Goal: Transaction & Acquisition: Purchase product/service

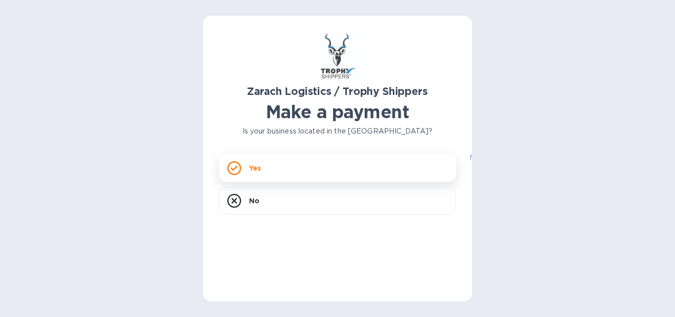
click at [235, 167] on icon at bounding box center [234, 168] width 7 height 5
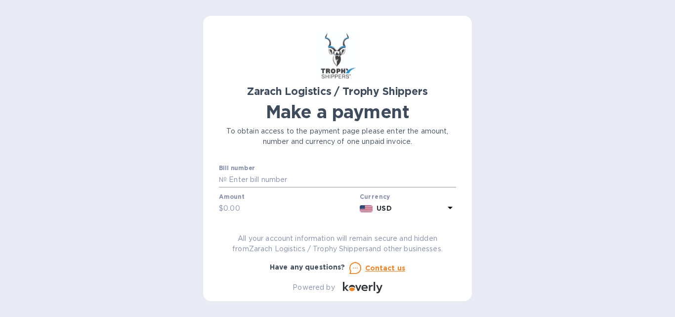
click at [221, 178] on p "№" at bounding box center [223, 180] width 8 height 10
click at [220, 177] on p "№" at bounding box center [223, 180] width 8 height 10
click at [223, 178] on p "№" at bounding box center [223, 180] width 8 height 10
click at [227, 178] on input "text" at bounding box center [341, 180] width 229 height 15
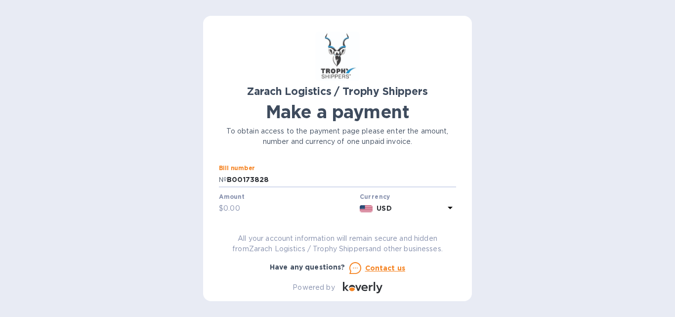
type input "B00173828"
click at [225, 209] on input "text" at bounding box center [289, 208] width 132 height 15
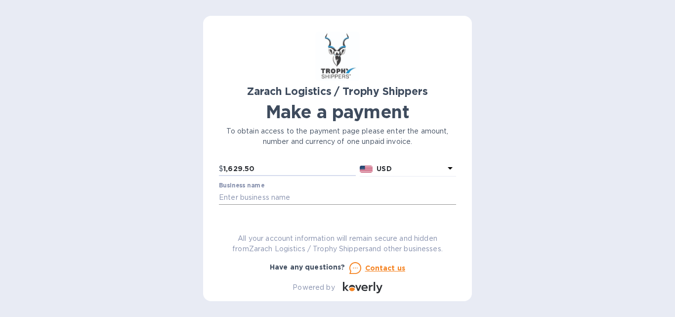
type input "1,629.50"
click at [223, 196] on input "text" at bounding box center [337, 197] width 237 height 15
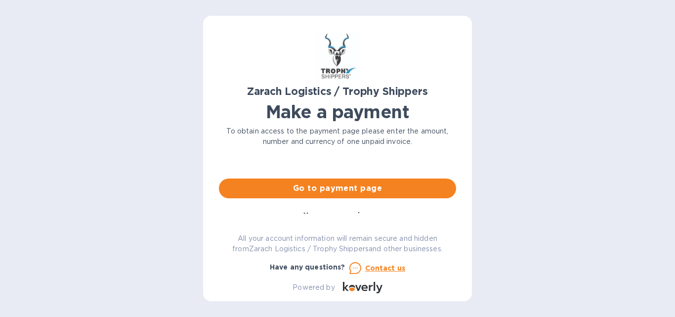
scroll to position [74, 0]
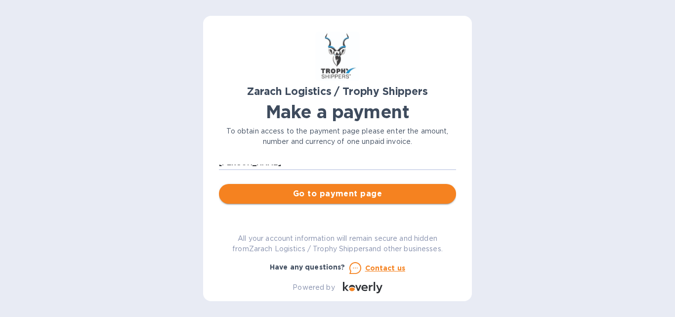
type input "[PERSON_NAME]"
click at [345, 195] on span "Go to payment page" at bounding box center [337, 194] width 221 height 12
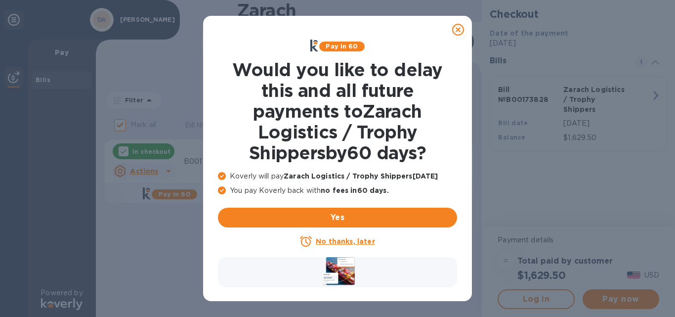
click at [342, 241] on u "No thanks, later" at bounding box center [345, 241] width 59 height 8
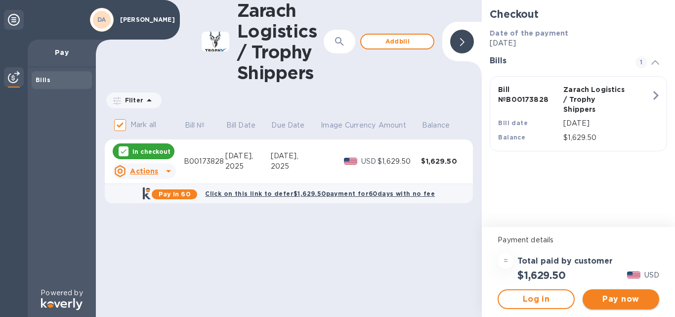
click at [625, 298] on span "Pay now" at bounding box center [621, 299] width 61 height 12
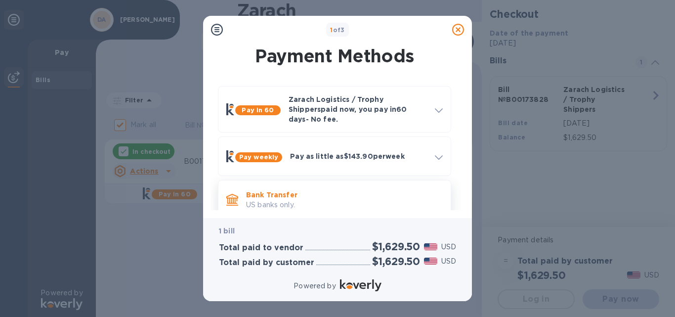
click at [279, 200] on p "US banks only." at bounding box center [344, 205] width 197 height 10
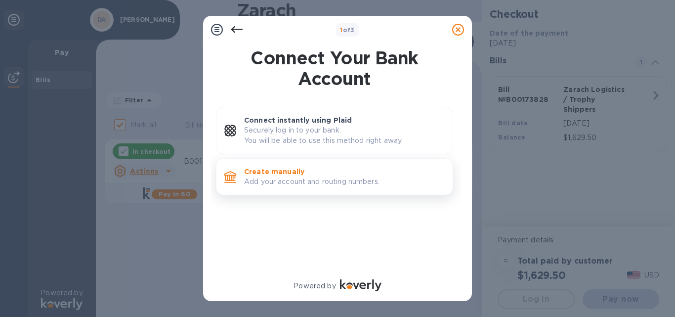
click at [288, 172] on p "Create manually" at bounding box center [344, 172] width 201 height 10
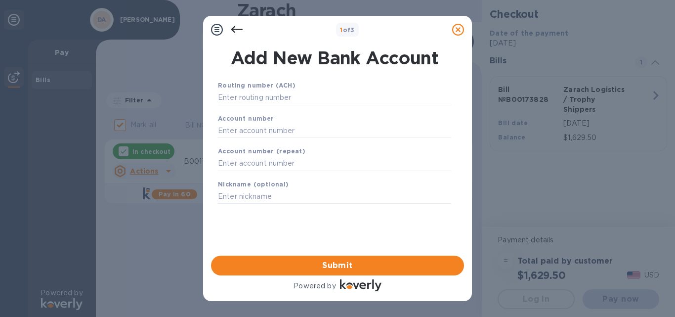
click at [236, 30] on icon at bounding box center [237, 30] width 12 height 12
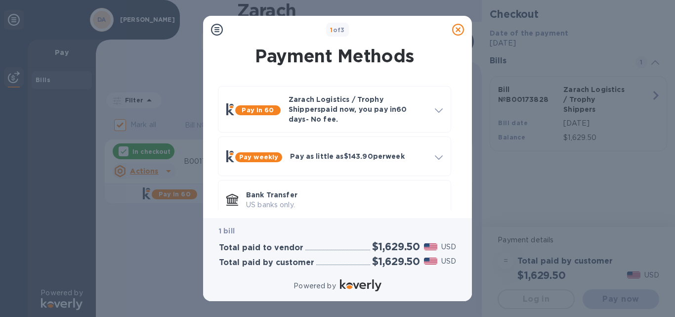
click at [217, 31] on icon at bounding box center [217, 30] width 12 height 12
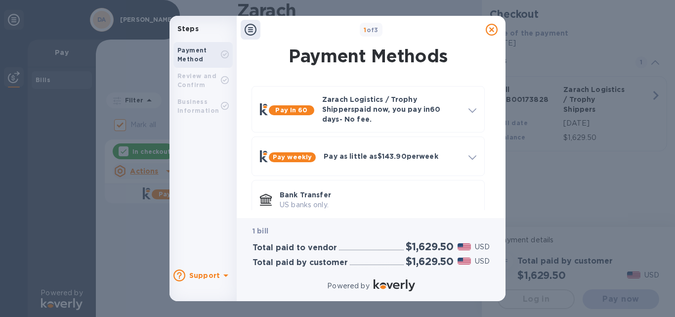
click at [206, 52] on div "Payment Method" at bounding box center [199, 55] width 44 height 18
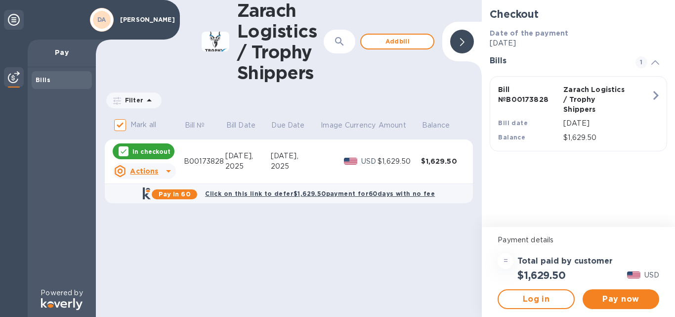
click at [166, 171] on icon at bounding box center [169, 171] width 12 height 12
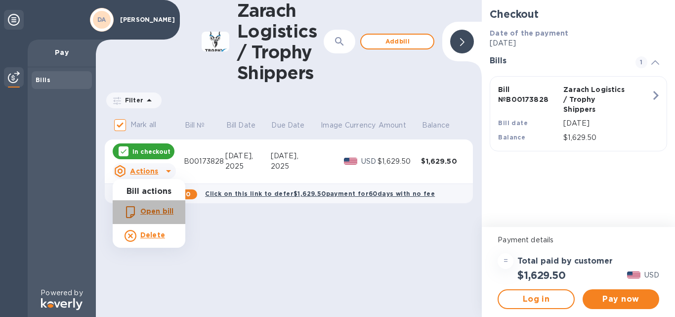
click at [154, 211] on b "Open bill" at bounding box center [156, 211] width 33 height 8
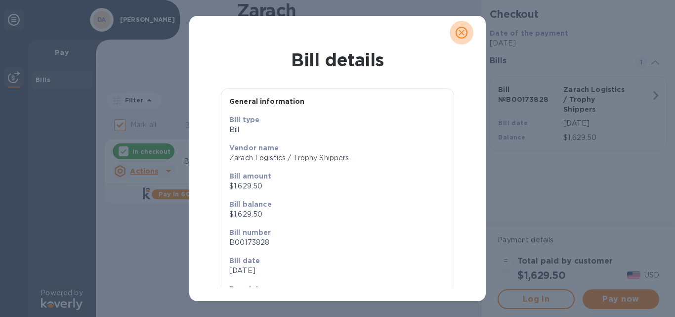
click at [463, 33] on icon "close" at bounding box center [462, 33] width 10 height 10
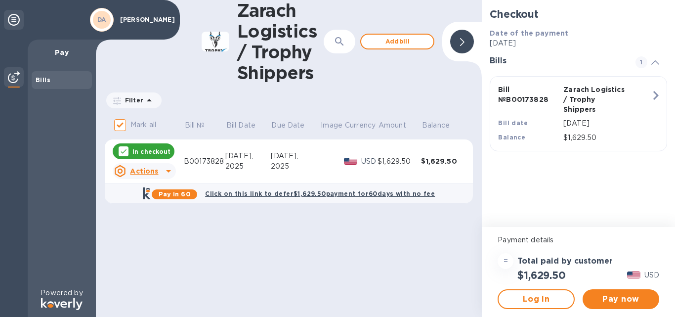
click at [142, 151] on p "In checkout" at bounding box center [151, 151] width 38 height 8
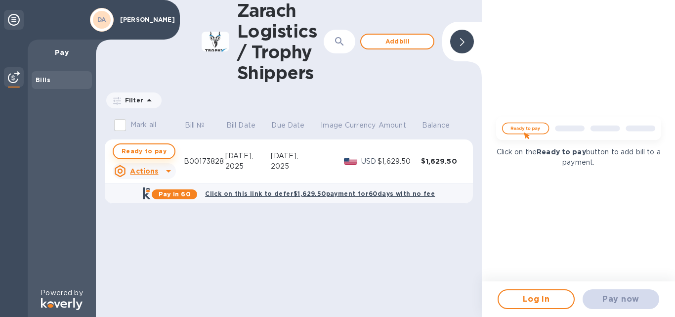
click at [150, 150] on span "Ready to pay" at bounding box center [144, 151] width 45 height 12
checkbox input "true"
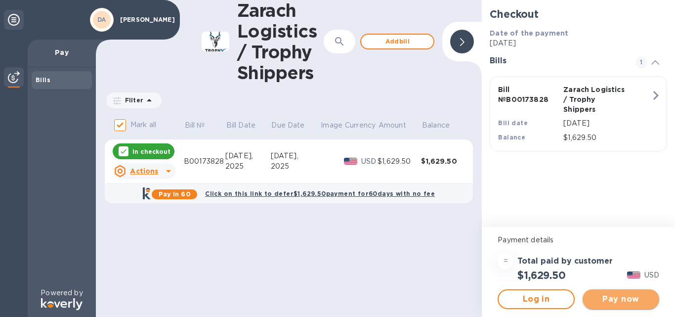
click at [623, 300] on span "Pay now" at bounding box center [621, 299] width 61 height 12
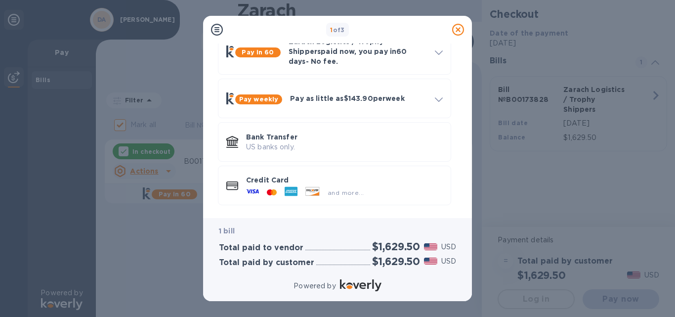
scroll to position [61, 0]
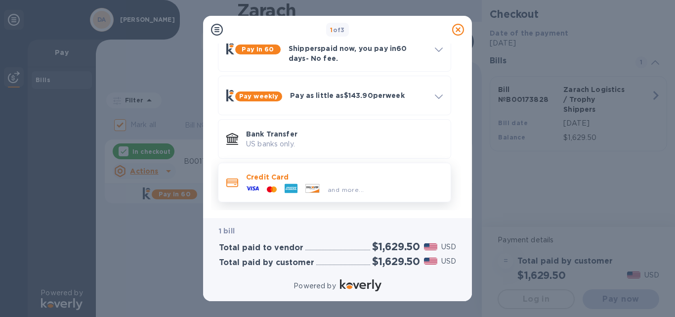
click at [263, 172] on p "Credit Card" at bounding box center [344, 177] width 197 height 10
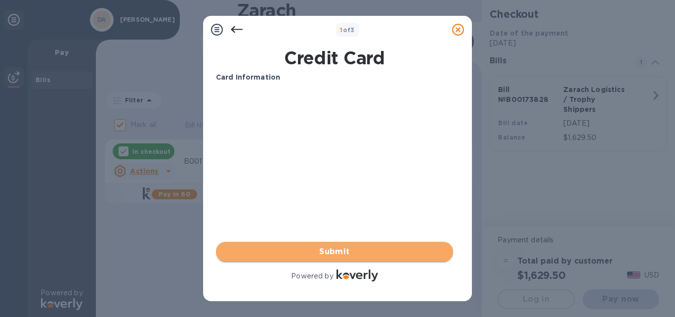
click at [342, 251] on span "Submit" at bounding box center [334, 252] width 221 height 12
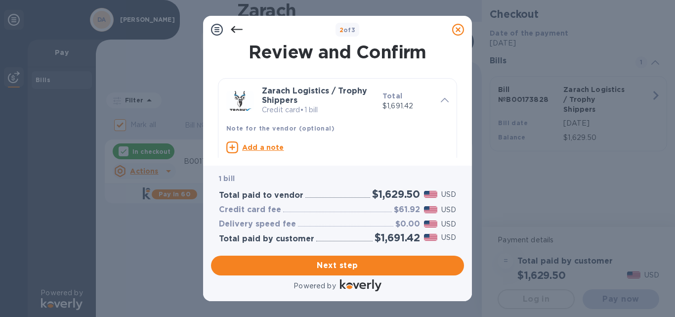
click at [238, 29] on icon at bounding box center [237, 29] width 12 height 7
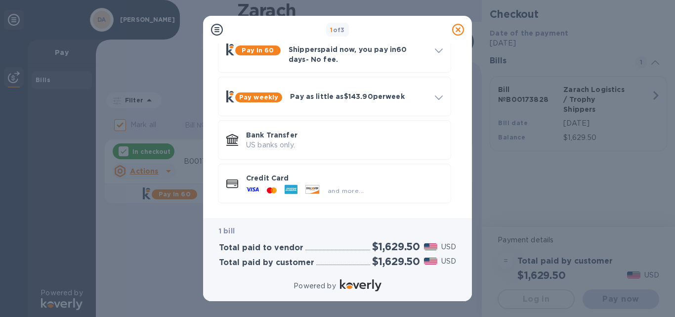
scroll to position [61, 0]
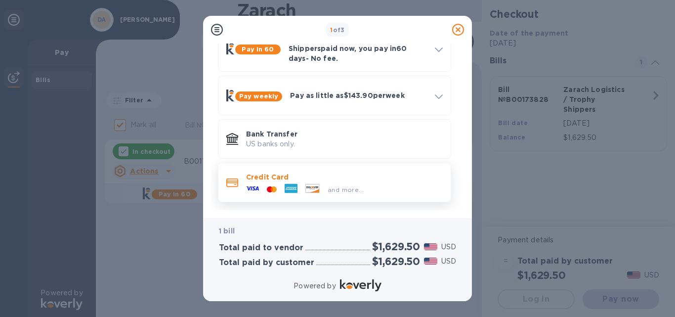
click at [258, 182] on icon at bounding box center [252, 188] width 13 height 13
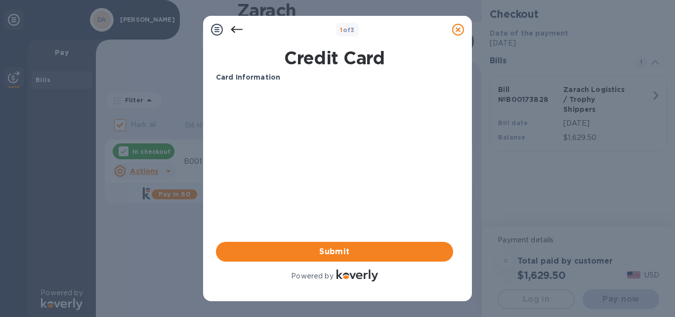
scroll to position [0, 0]
click at [335, 250] on span "Submit" at bounding box center [334, 252] width 221 height 12
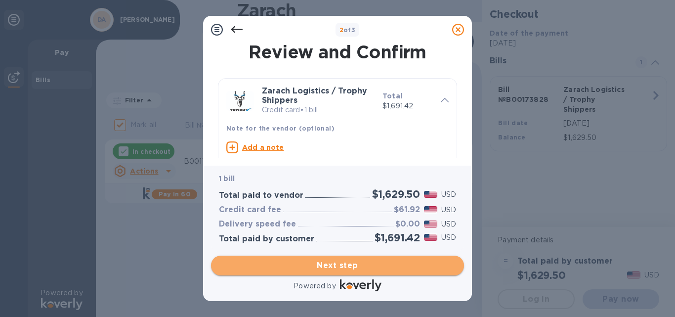
click at [349, 267] on span "Next step" at bounding box center [337, 266] width 237 height 12
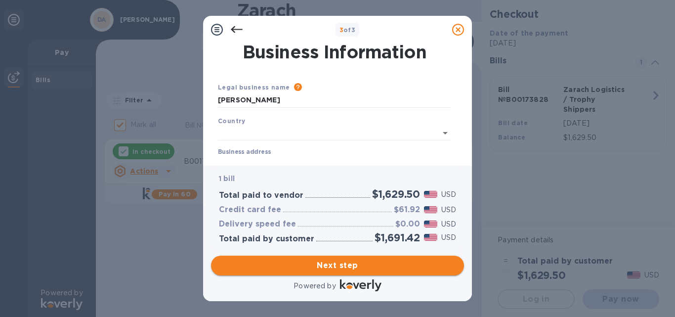
type input "[GEOGRAPHIC_DATA]"
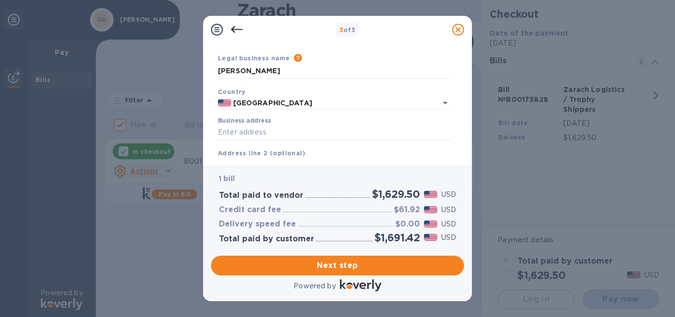
scroll to position [33, 0]
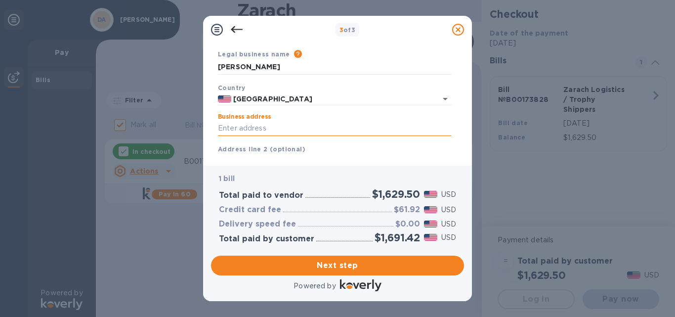
click at [221, 129] on input "Business address" at bounding box center [334, 128] width 233 height 15
type input "W138 [PERSON_NAME]"
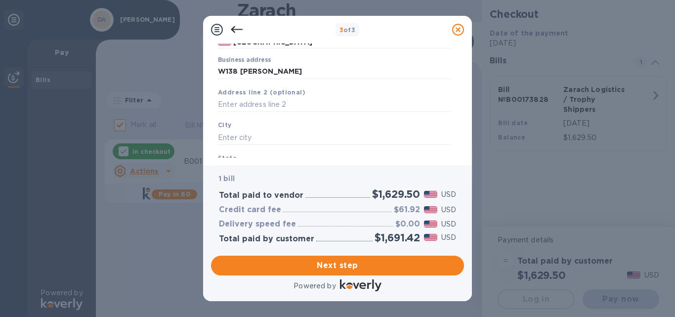
scroll to position [94, 0]
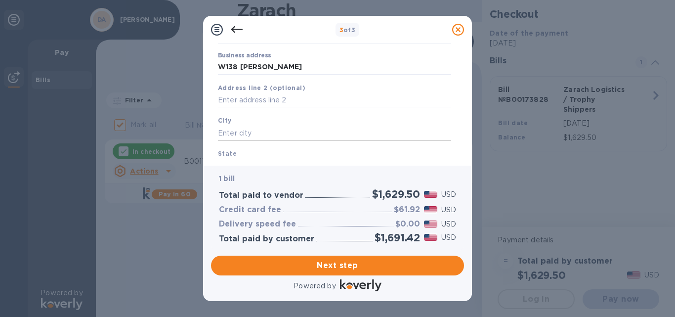
click at [221, 132] on input "text" at bounding box center [334, 133] width 233 height 15
type input "[GEOGRAPHIC_DATA]"
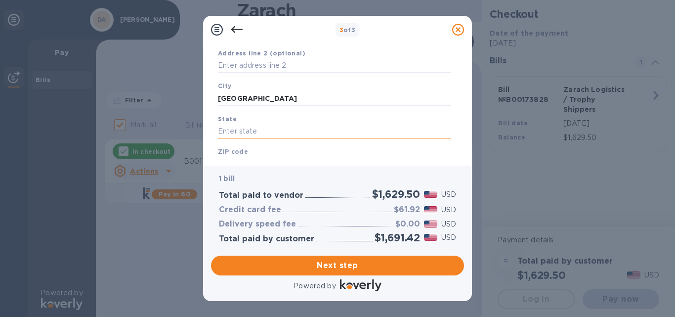
click at [223, 131] on input "text" at bounding box center [334, 131] width 233 height 15
type input "w"
type input "WI"
click at [227, 151] on b "ZIP code" at bounding box center [233, 151] width 30 height 7
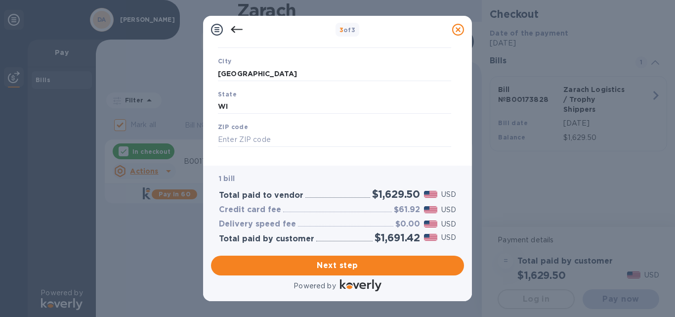
scroll to position [167, 0]
click at [222, 128] on input "text" at bounding box center [334, 126] width 233 height 15
type input "54614"
click at [344, 268] on span "Next step" at bounding box center [337, 266] width 237 height 12
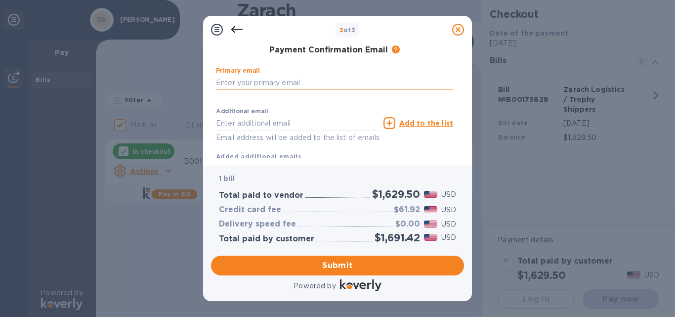
click at [223, 83] on input "text" at bounding box center [334, 82] width 237 height 15
type input "[EMAIL_ADDRESS][DOMAIN_NAME]"
type input "[PERSON_NAME]"
type input "6087693644"
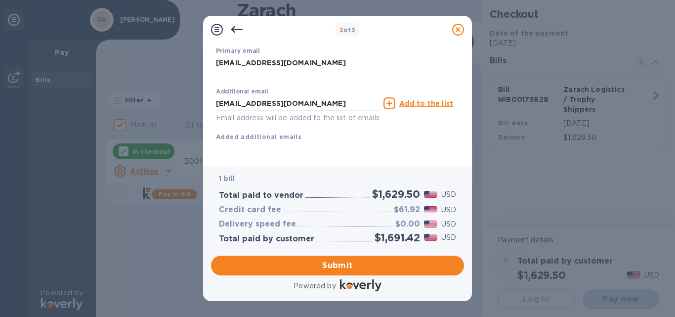
scroll to position [198, 0]
drag, startPoint x: 300, startPoint y: 93, endPoint x: 215, endPoint y: 88, distance: 84.7
click at [215, 88] on div "First name [PERSON_NAME] ​ Last name [PERSON_NAME] ​ Phone number [PHONE_NUMBER…" at bounding box center [334, 23] width 241 height 241
type input "[EMAIL_ADDRESS][DOMAIN_NAME]"
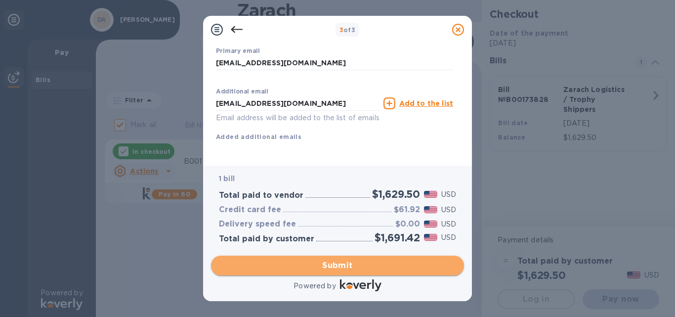
click at [344, 267] on span "Submit" at bounding box center [337, 266] width 237 height 12
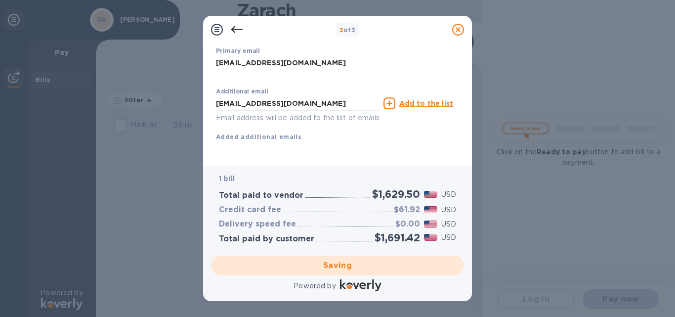
checkbox input "false"
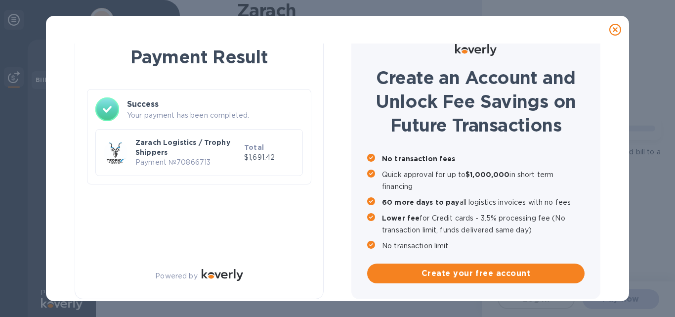
scroll to position [17, 0]
